Goal: Feedback & Contribution: Submit feedback/report problem

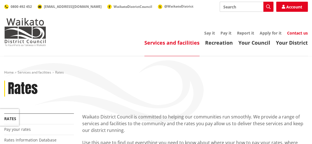
click at [300, 32] on link "Contact us" at bounding box center [297, 32] width 21 height 5
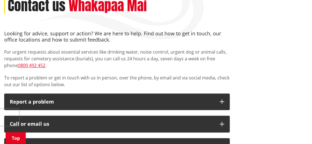
scroll to position [84, 0]
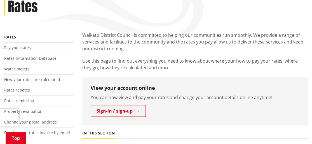
scroll to position [112, 0]
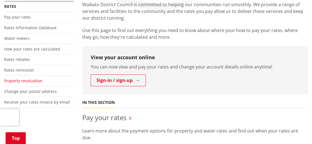
click at [29, 81] on link "Property revaluation" at bounding box center [23, 80] width 38 height 5
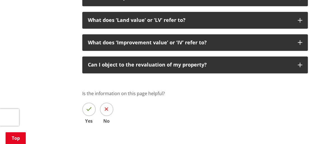
scroll to position [337, 0]
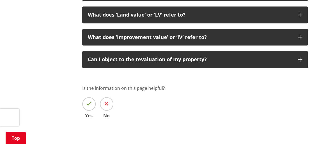
click at [105, 97] on span at bounding box center [106, 103] width 13 height 13
click at [0, 0] on input "No" at bounding box center [0, 0] width 0 height 0
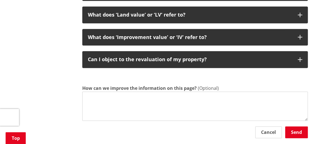
click at [97, 91] on textarea "How can we improve the information on this page?" at bounding box center [195, 105] width 226 height 29
click at [146, 91] on textarea "put the date of the last" at bounding box center [195, 105] width 226 height 29
click at [113, 92] on textarea "put the date of the last revalution" at bounding box center [195, 105] width 226 height 29
drag, startPoint x: 134, startPoint y: 90, endPoint x: 142, endPoint y: 91, distance: 8.2
click at [134, 91] on textarea "put the date of the last revalution" at bounding box center [195, 105] width 226 height 29
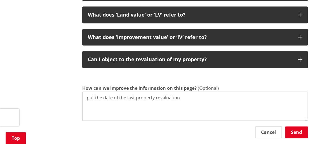
click at [185, 92] on textarea "put the date of the last property revaluation" at bounding box center [195, 105] width 226 height 29
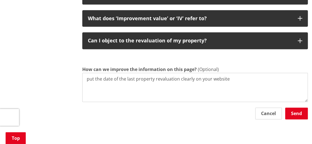
scroll to position [357, 0]
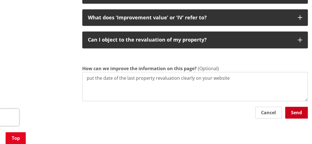
type textarea "put the date of the last property revaluation clearly on your website"
drag, startPoint x: 298, startPoint y: 104, endPoint x: 295, endPoint y: 104, distance: 3.1
click at [298, 106] on button "Send" at bounding box center [296, 112] width 23 height 12
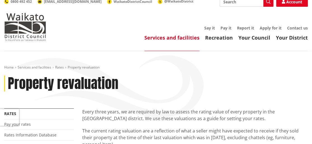
scroll to position [0, 0]
